Goal: Transaction & Acquisition: Purchase product/service

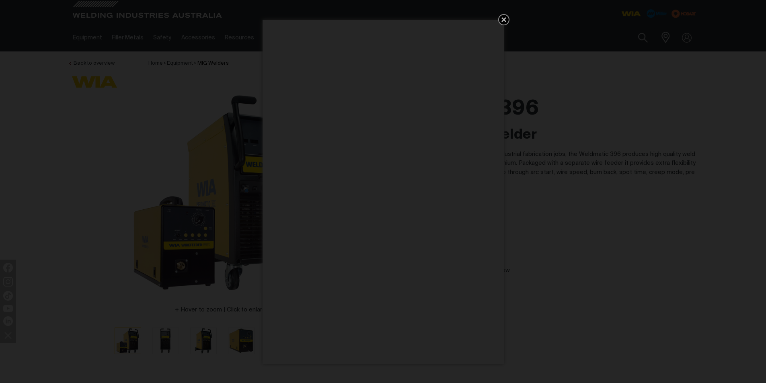
drag, startPoint x: 505, startPoint y: 18, endPoint x: 502, endPoint y: 23, distance: 6.1
click at [504, 18] on icon "Get 5 WIA Welding Guides Free!" at bounding box center [503, 19] width 5 height 5
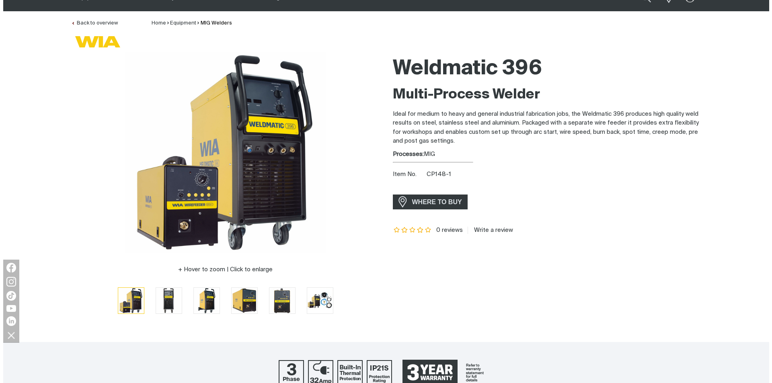
scroll to position [80, 0]
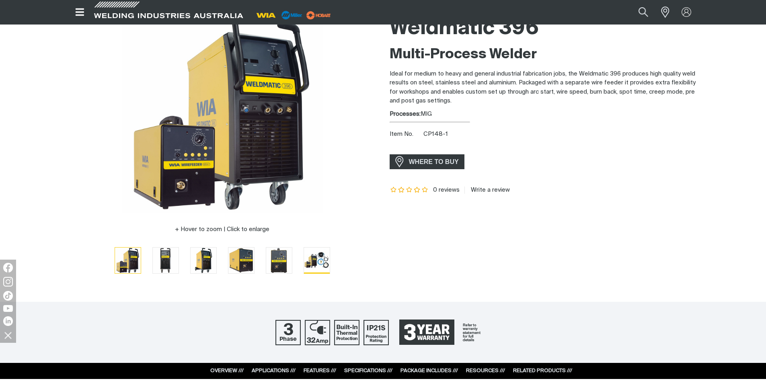
click at [319, 260] on img "Go to slide 6" at bounding box center [317, 260] width 26 height 25
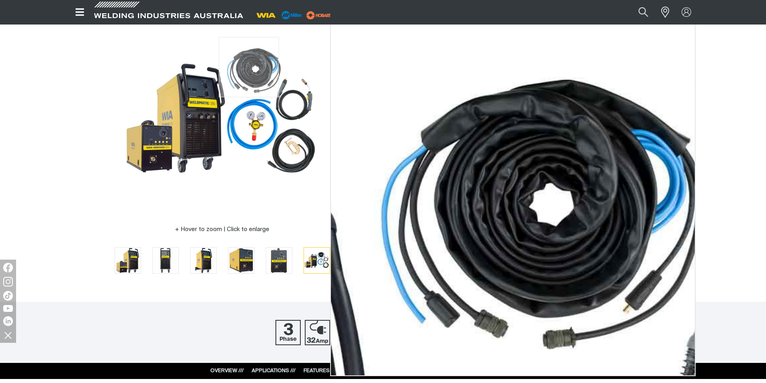
click at [249, 67] on img at bounding box center [221, 112] width 201 height 201
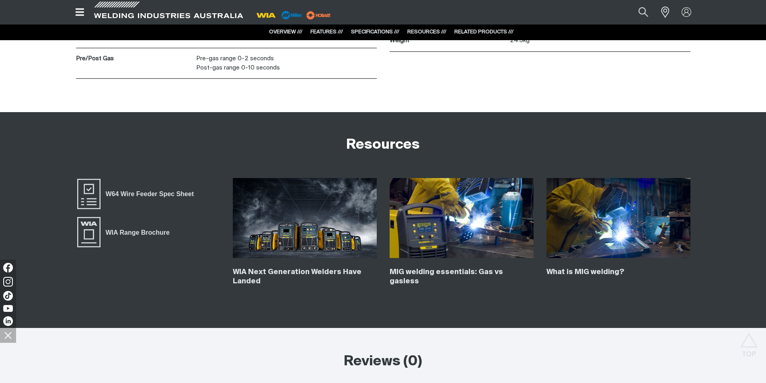
scroll to position [2009, 0]
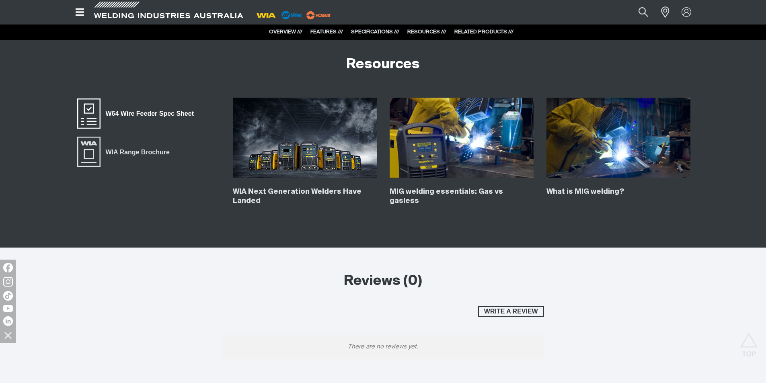
click at [88, 114] on span "W64 Wire Feeder Spec Sheet" at bounding box center [89, 114] width 26 height 32
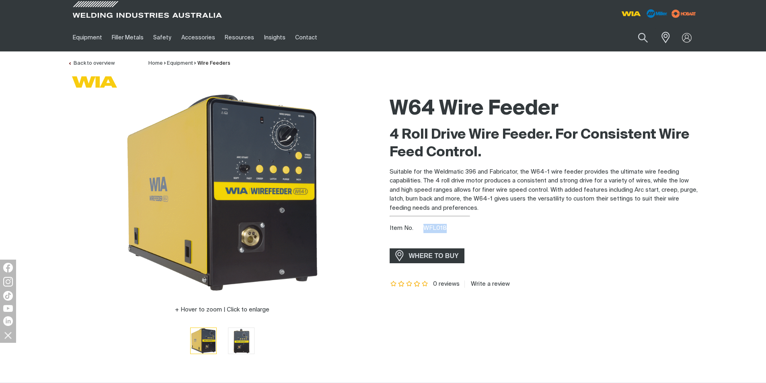
drag, startPoint x: 424, startPoint y: 226, endPoint x: 445, endPoint y: 227, distance: 20.5
click at [445, 227] on span "WFL018" at bounding box center [434, 228] width 23 height 6
copy span "WFL018"
click at [692, 37] on div at bounding box center [686, 38] width 13 height 10
click at [661, 51] on link "Partner Login" at bounding box center [653, 52] width 88 height 15
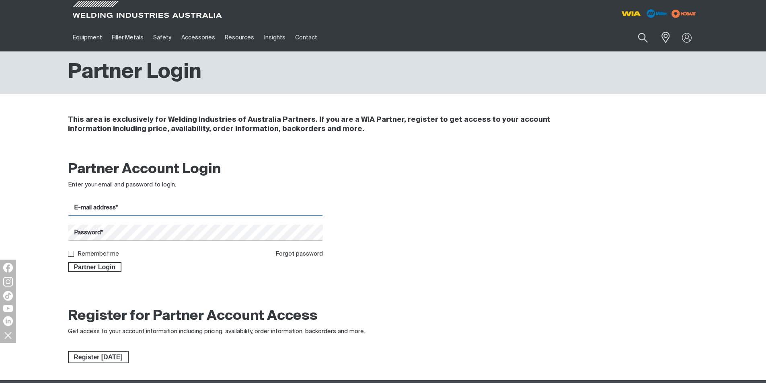
type input "michaelc@allweldservices.com.au"
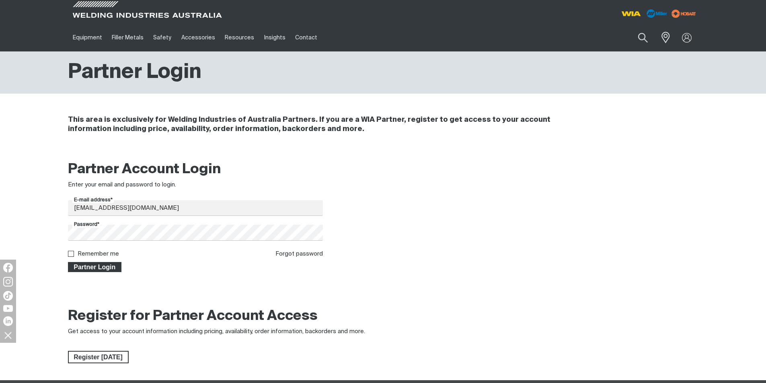
click at [106, 267] on span "Partner Login" at bounding box center [95, 267] width 52 height 10
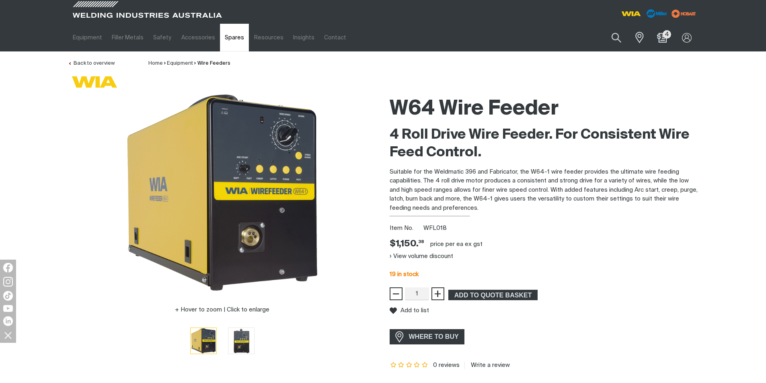
click at [221, 37] on link "Spares" at bounding box center [234, 38] width 29 height 28
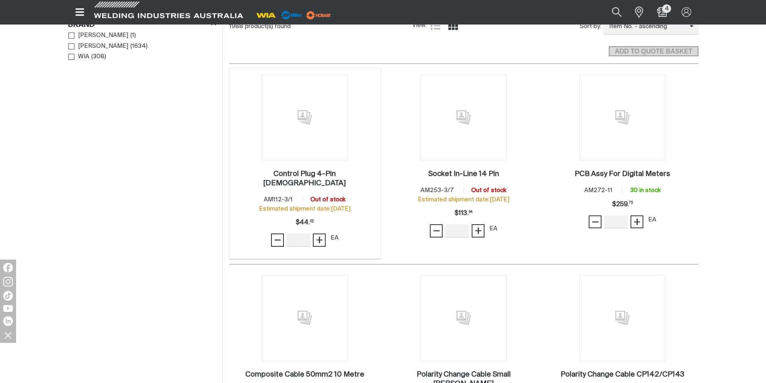
scroll to position [281, 0]
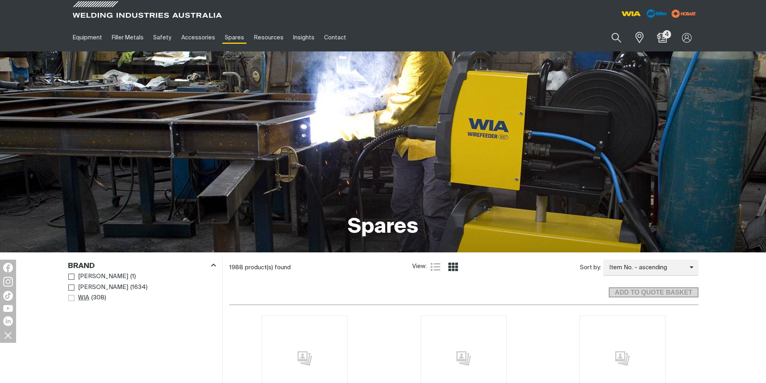
click at [71, 296] on span "Brand" at bounding box center [71, 298] width 6 height 6
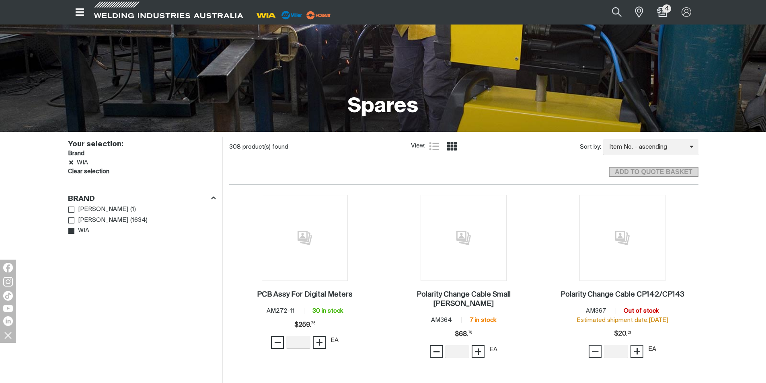
scroll to position [201, 0]
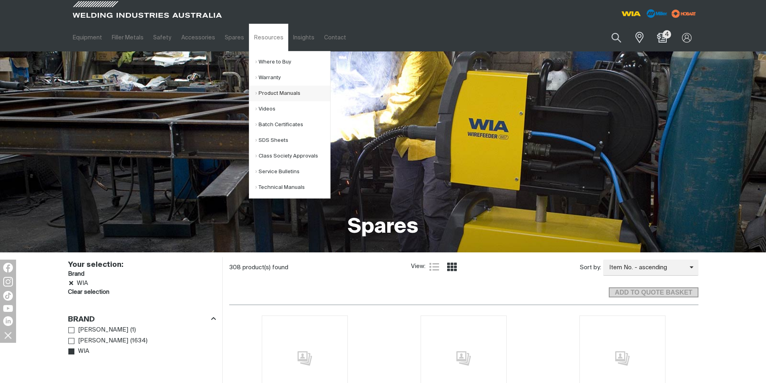
click at [262, 93] on link "Product Manuals" at bounding box center [292, 94] width 75 height 16
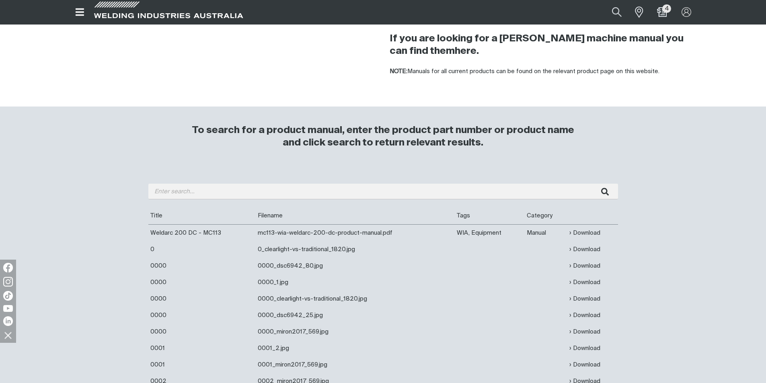
scroll to position [161, 0]
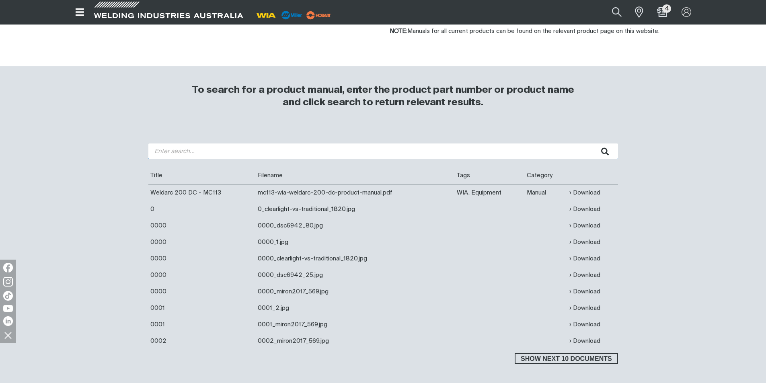
click at [249, 151] on input "search" at bounding box center [382, 151] width 469 height 16
paste input "WFL018"
click at [592, 143] on button "submit" at bounding box center [604, 151] width 25 height 16
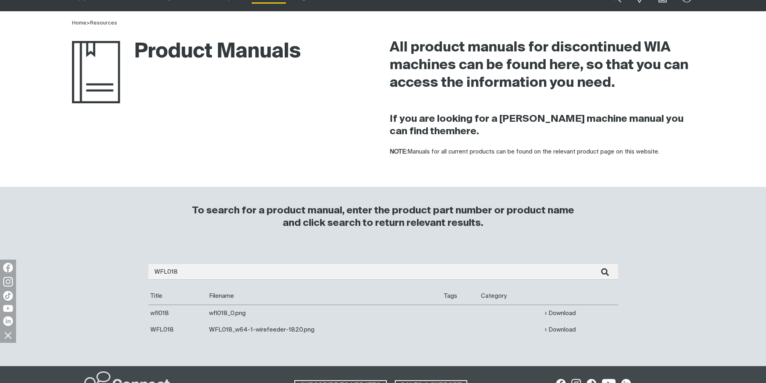
scroll to position [80, 0]
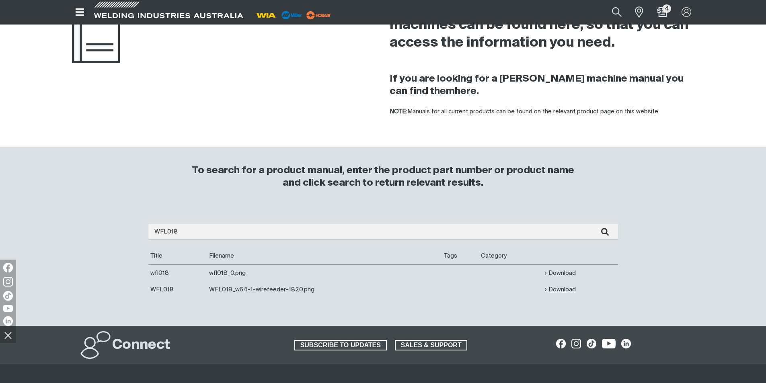
click at [551, 291] on link "Download" at bounding box center [560, 289] width 31 height 9
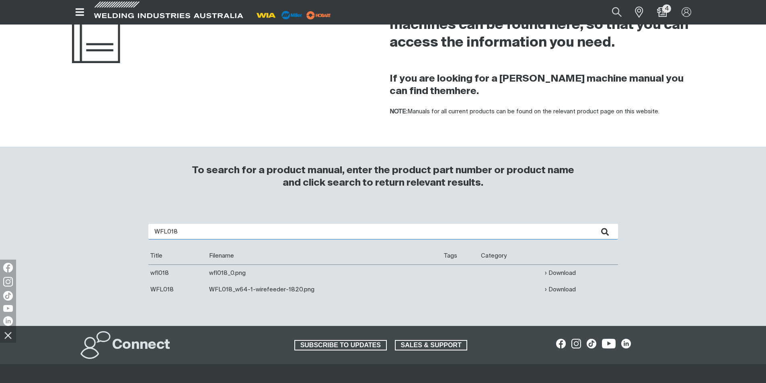
click at [188, 231] on input "WFL018" at bounding box center [382, 232] width 469 height 16
type input "W64-1"
click at [592, 224] on button "submit" at bounding box center [604, 232] width 25 height 16
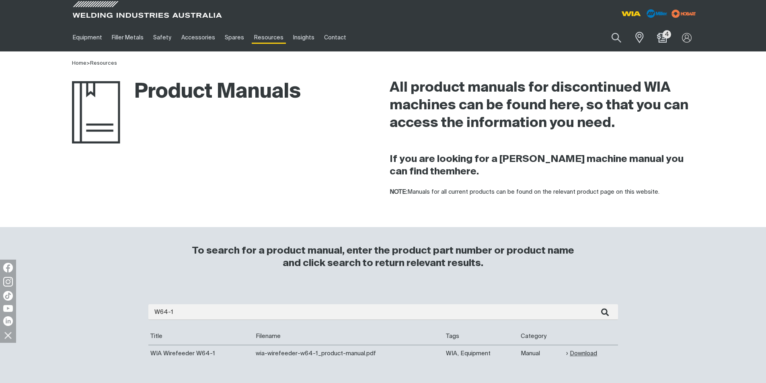
click at [590, 354] on link "Download" at bounding box center [581, 353] width 31 height 9
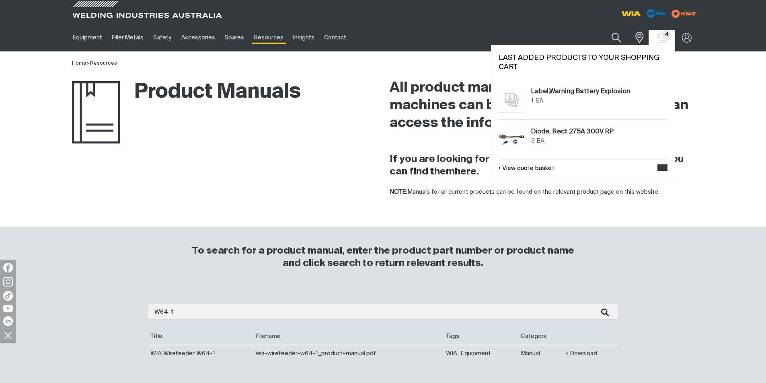
click at [656, 39] on span "4" at bounding box center [661, 38] width 13 height 10
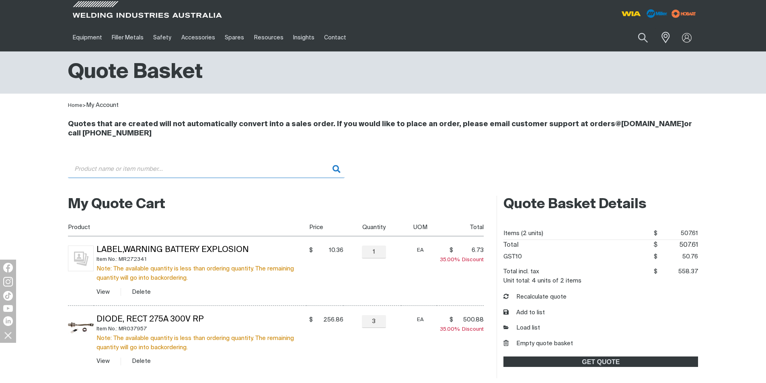
click at [166, 173] on input "Search" at bounding box center [206, 169] width 276 height 18
paste input "E0062"
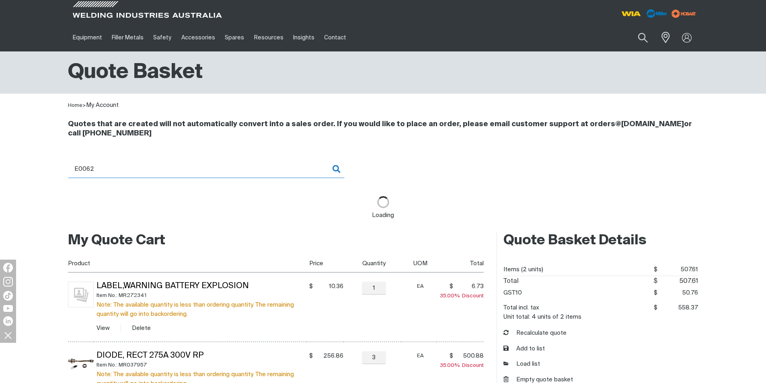
type input "E0062 - Plug 3 Pin Male Cable Mount"
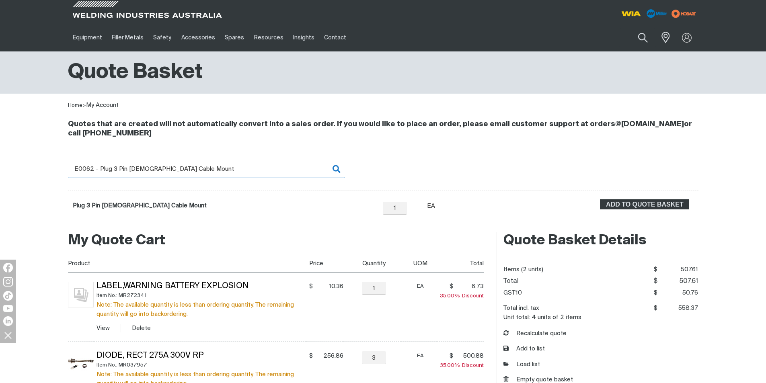
scroll to position [80, 0]
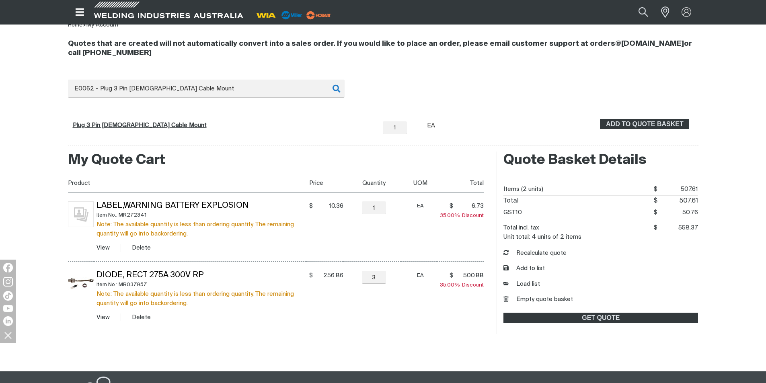
click at [93, 122] on link "Plug 3 Pin [DEMOGRAPHIC_DATA] Cable Mount" at bounding box center [140, 125] width 134 height 6
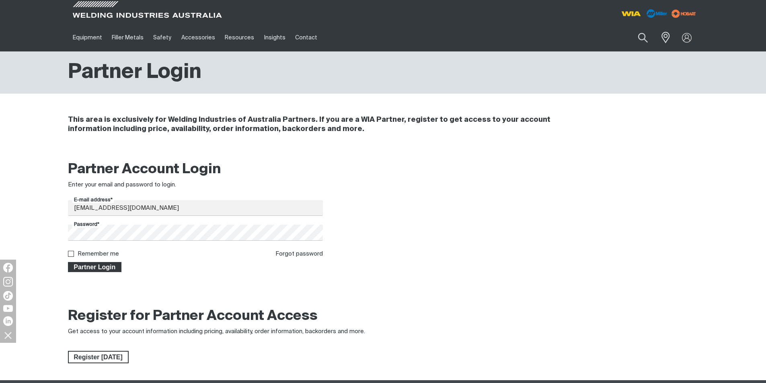
click at [88, 262] on span "Partner Login" at bounding box center [95, 267] width 52 height 10
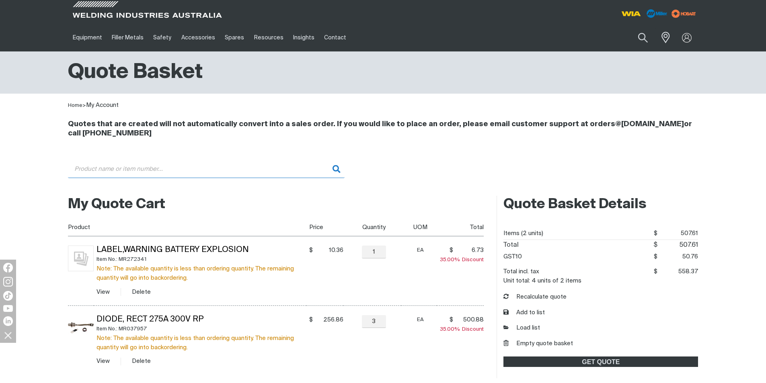
click at [112, 170] on input "Search" at bounding box center [206, 169] width 276 height 18
click at [137, 172] on input "Search" at bounding box center [206, 169] width 276 height 18
paste input "E0062"
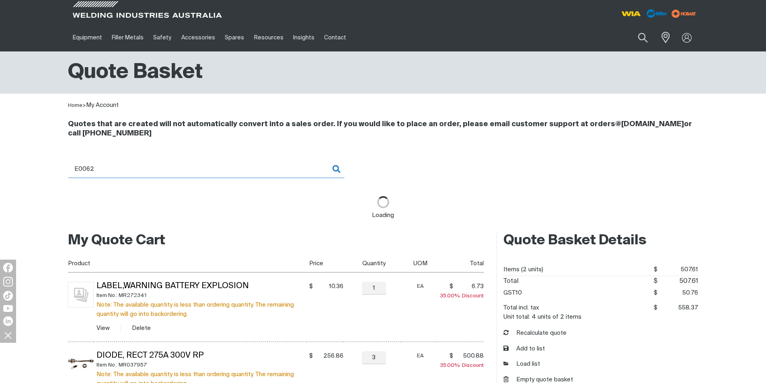
type input "E0062 - Plug 3 Pin Male Cable Mount"
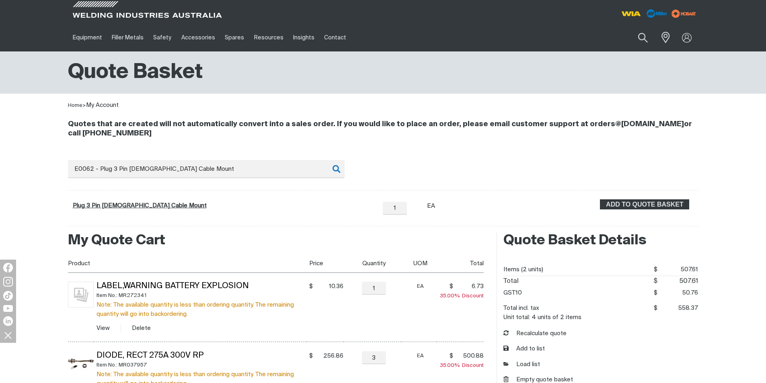
click at [117, 203] on link "Plug 3 Pin Male Cable Mount" at bounding box center [140, 206] width 134 height 6
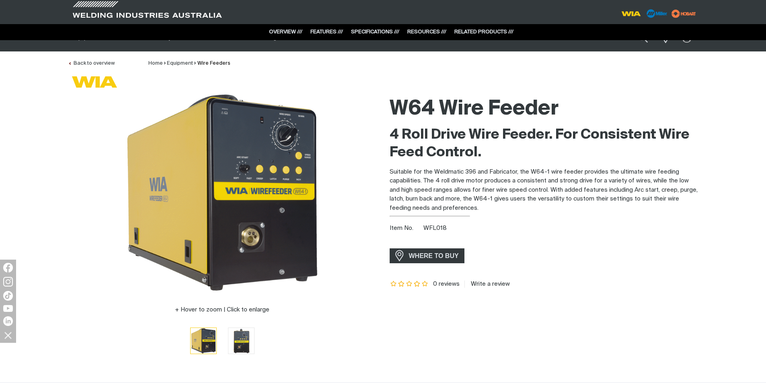
scroll to position [2009, 0]
